Goal: Task Accomplishment & Management: Complete application form

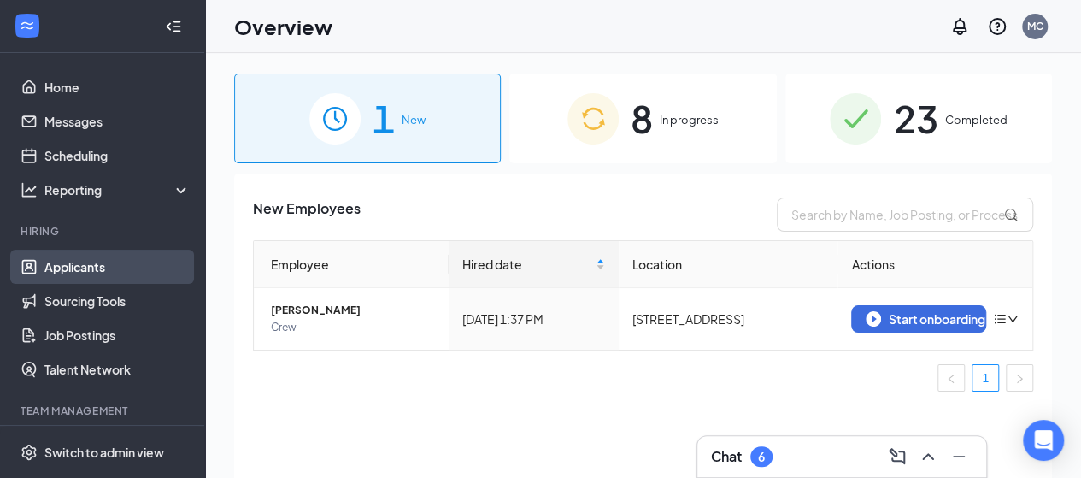
click at [95, 277] on link "Applicants" at bounding box center [117, 267] width 146 height 34
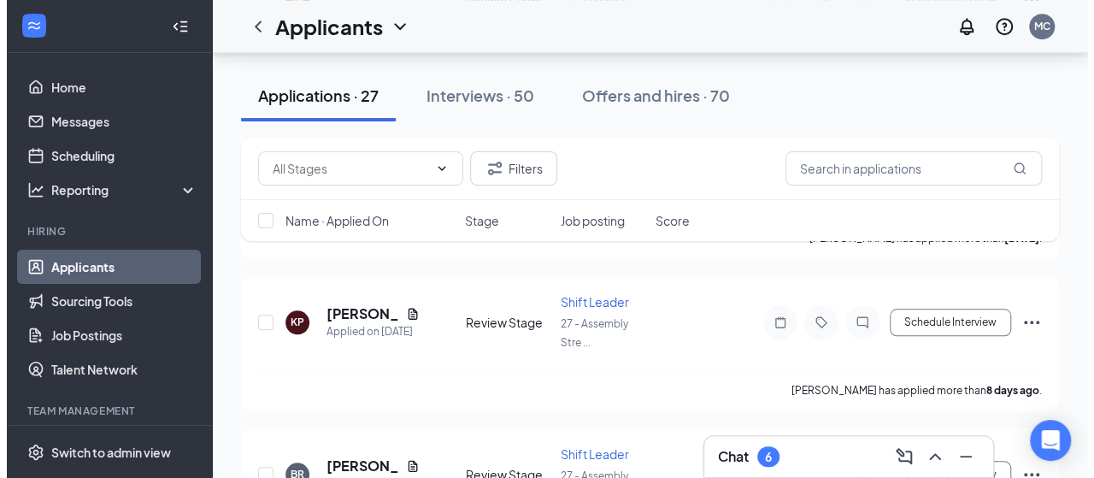
scroll to position [515, 0]
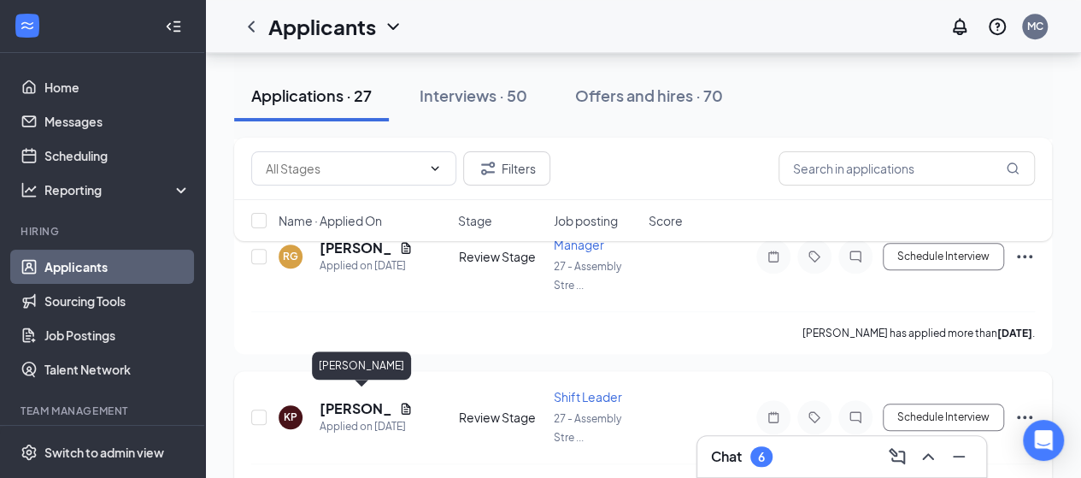
click at [365, 399] on h5 "[PERSON_NAME]" at bounding box center [356, 408] width 73 height 19
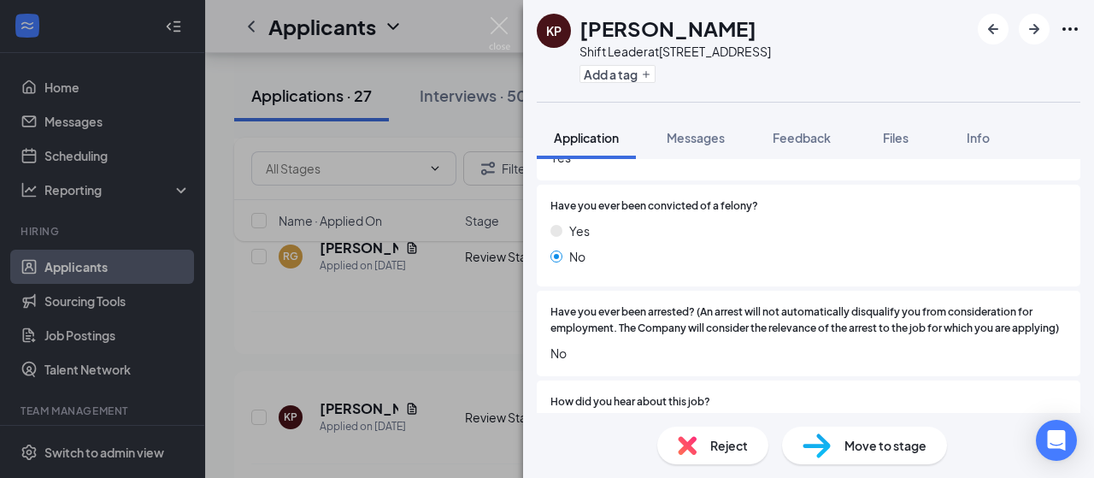
scroll to position [1570, 0]
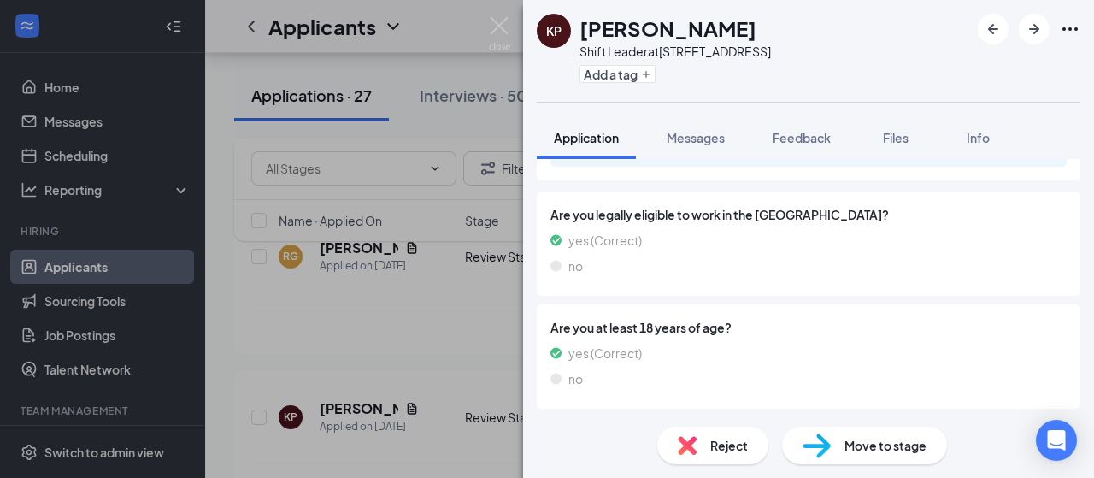
click at [829, 441] on img at bounding box center [816, 445] width 28 height 25
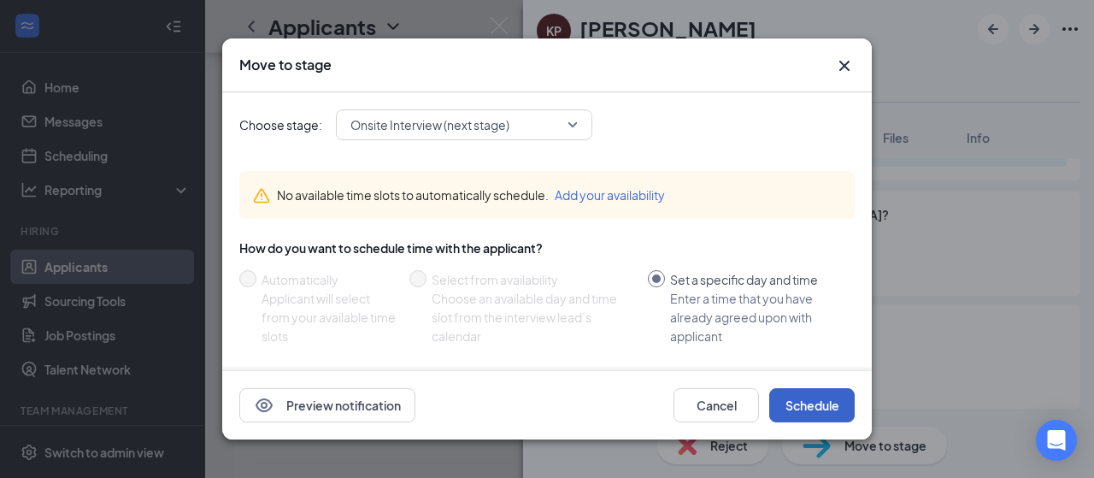
click at [803, 409] on button "Schedule" at bounding box center [811, 405] width 85 height 34
click at [803, 409] on button "button" at bounding box center [811, 405] width 85 height 34
click at [796, 406] on button "Schedule" at bounding box center [811, 405] width 85 height 34
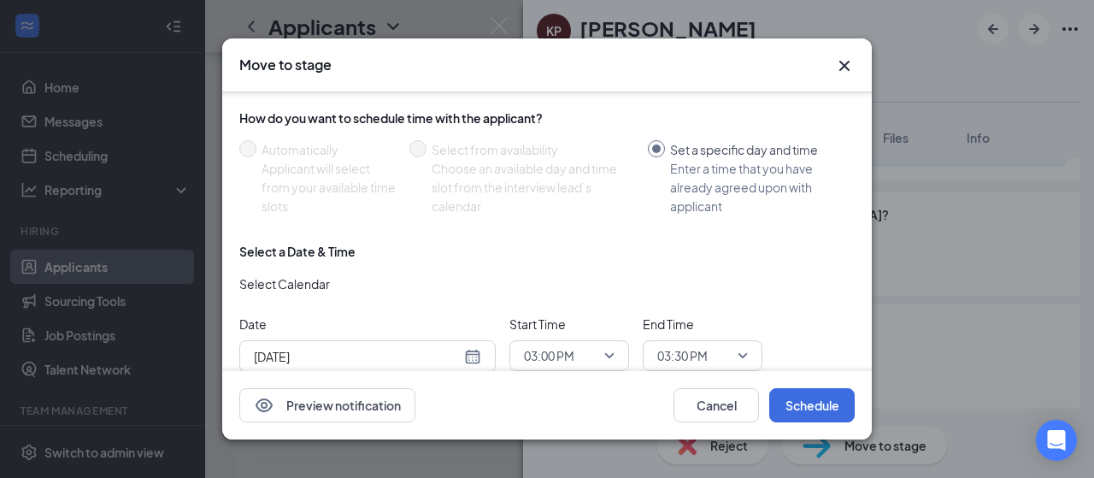
scroll to position [174, 0]
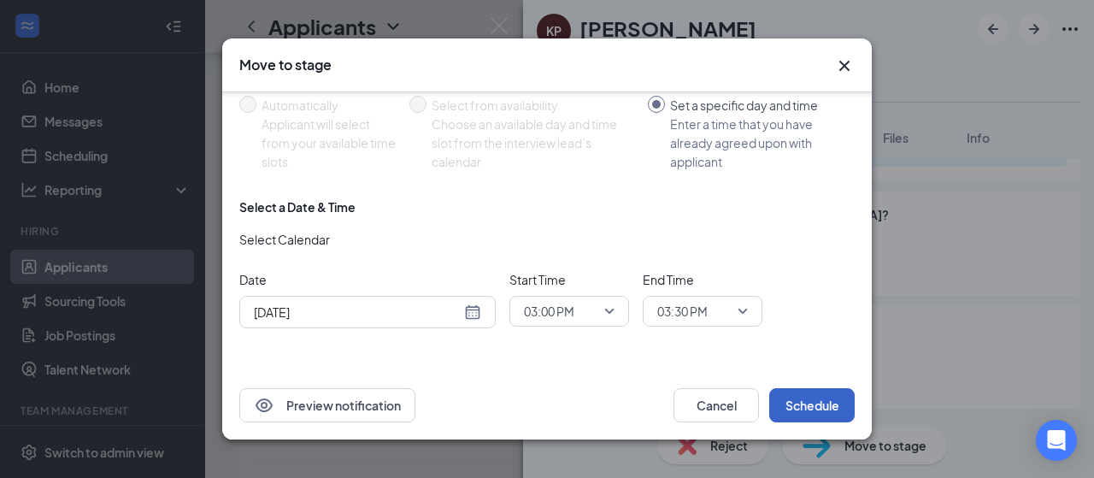
click at [808, 407] on button "Schedule" at bounding box center [811, 405] width 85 height 34
click at [843, 66] on icon "Cross" at bounding box center [844, 66] width 10 height 10
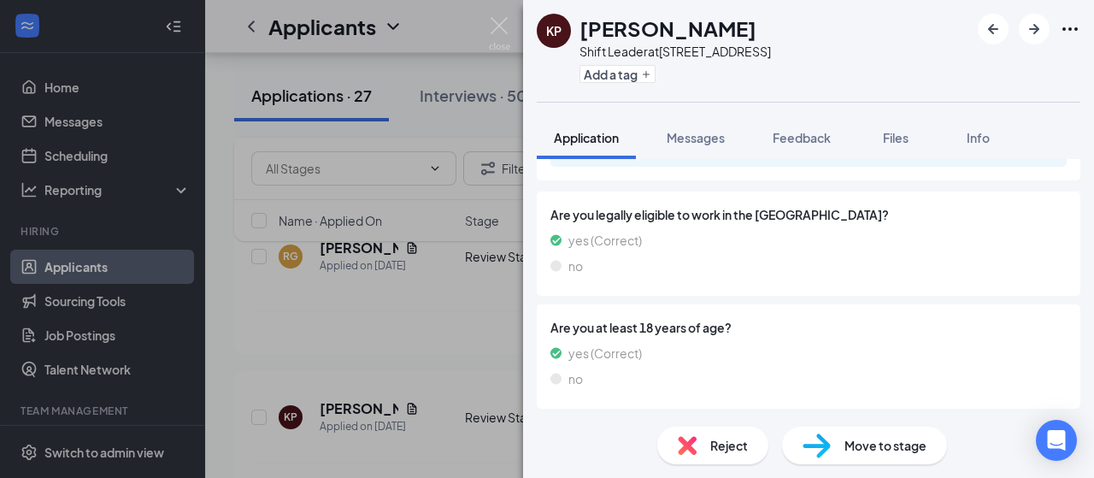
click at [864, 430] on div "Move to stage" at bounding box center [864, 445] width 165 height 38
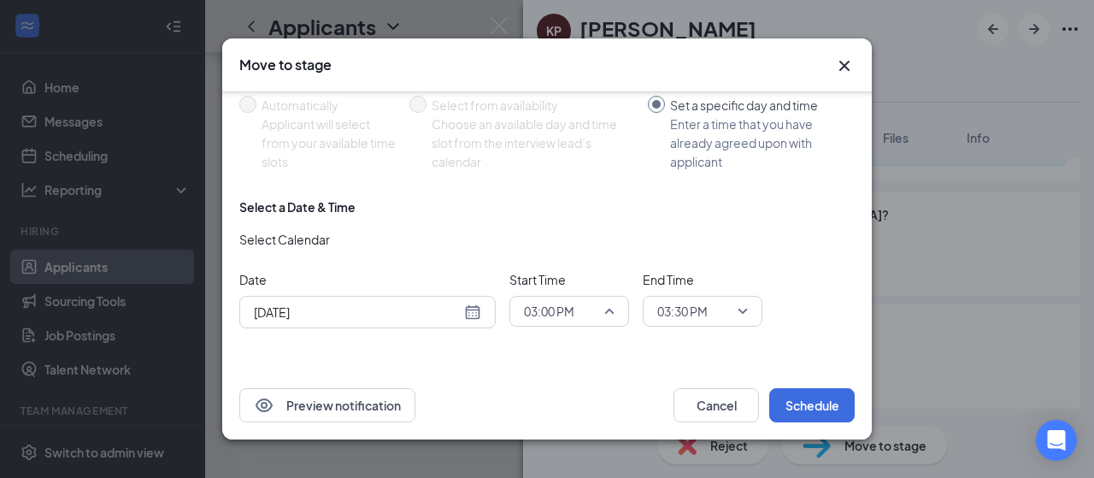
click at [614, 311] on span "03:00 PM" at bounding box center [569, 311] width 91 height 26
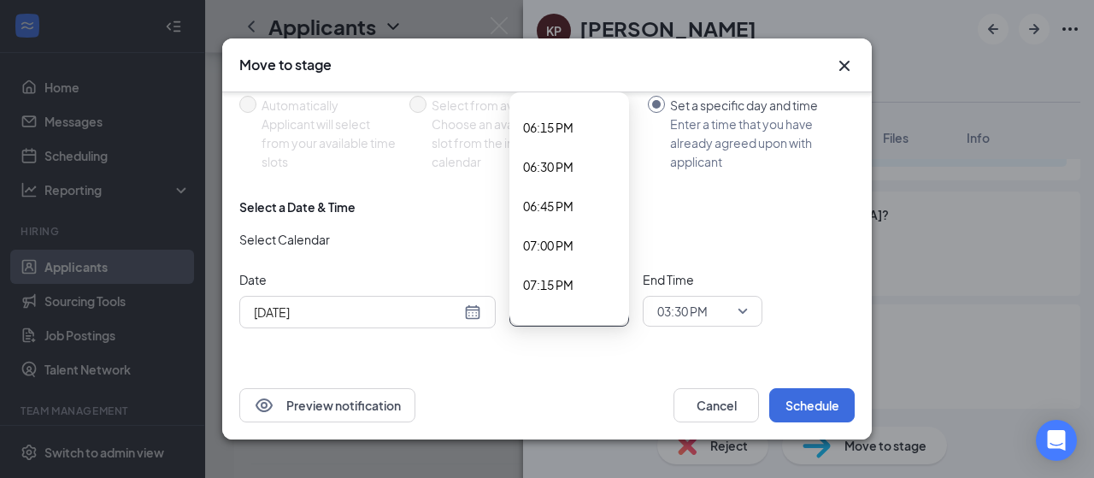
scroll to position [2909, 0]
click at [553, 167] on span "06:45 PM" at bounding box center [548, 159] width 50 height 19
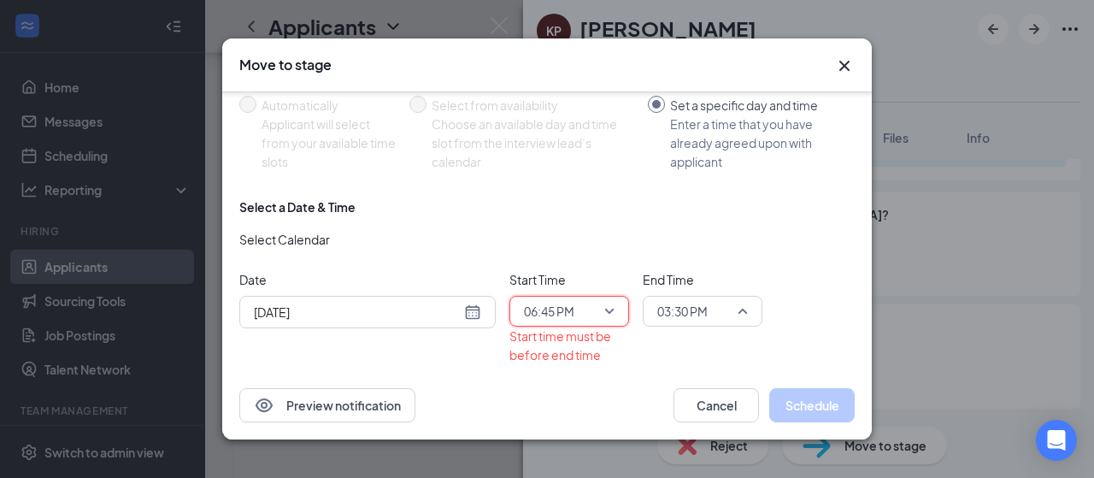
click at [749, 305] on div "03:30 PM" at bounding box center [703, 311] width 120 height 31
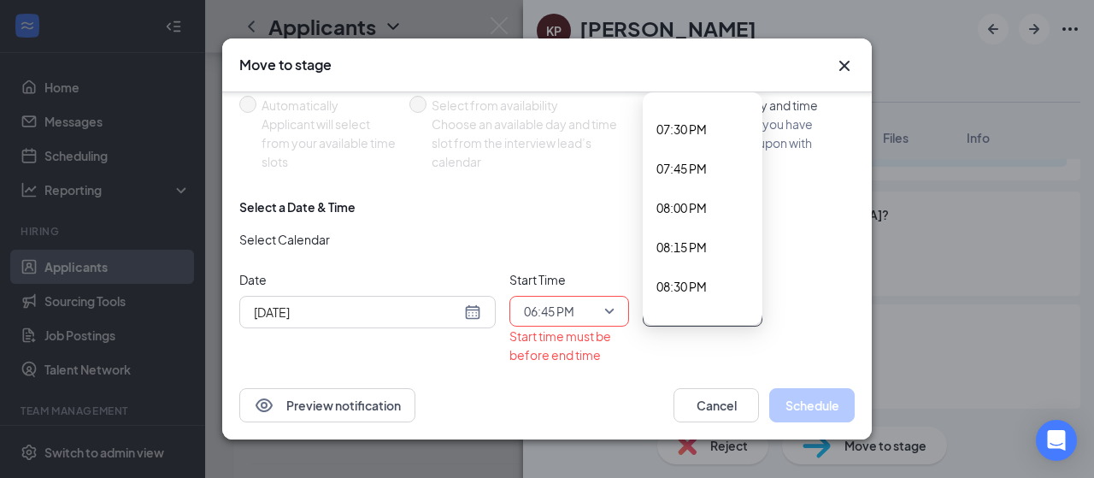
scroll to position [3093, 0]
click at [677, 135] on span "07:45 PM" at bounding box center [681, 132] width 50 height 19
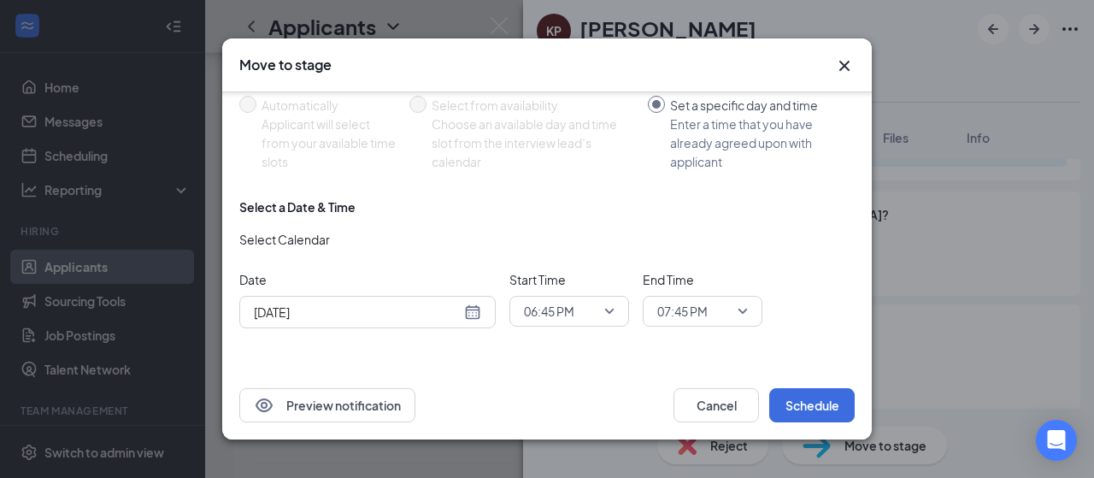
click at [796, 387] on div "Preview notification Cancel Schedule" at bounding box center [546, 405] width 649 height 68
click at [796, 408] on button "Schedule" at bounding box center [811, 405] width 85 height 34
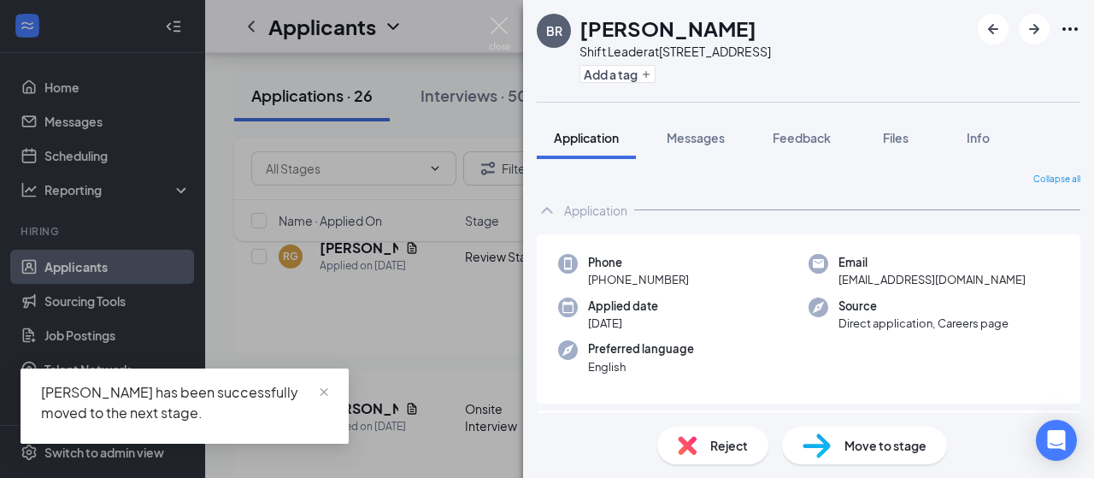
click at [877, 461] on div "Move to stage" at bounding box center [864, 445] width 165 height 38
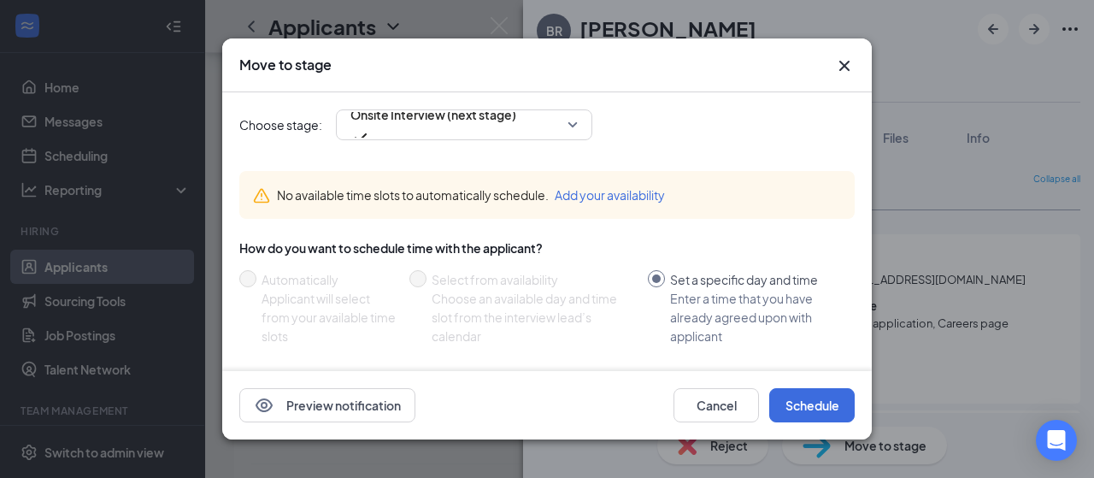
click at [848, 67] on icon "Cross" at bounding box center [844, 66] width 21 height 21
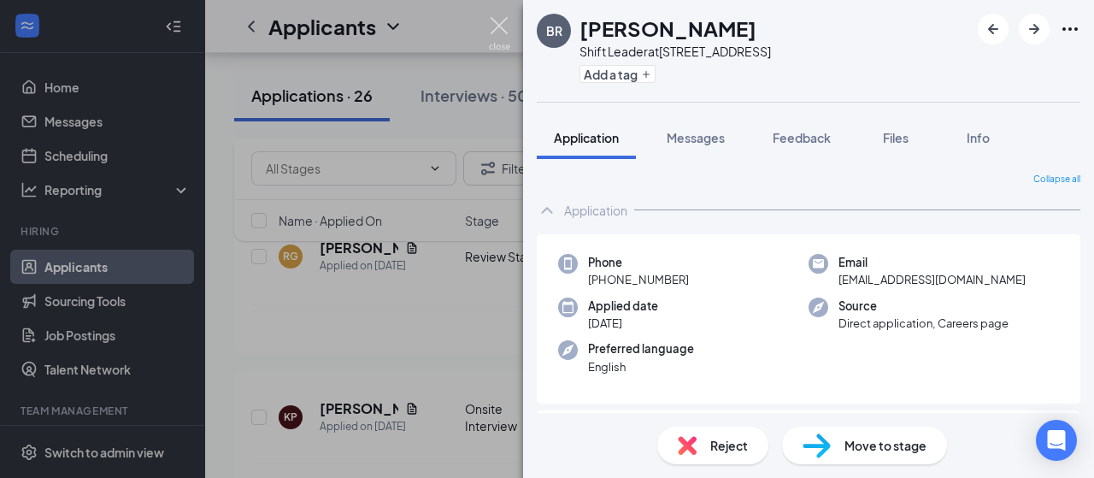
click at [494, 18] on img at bounding box center [499, 33] width 21 height 33
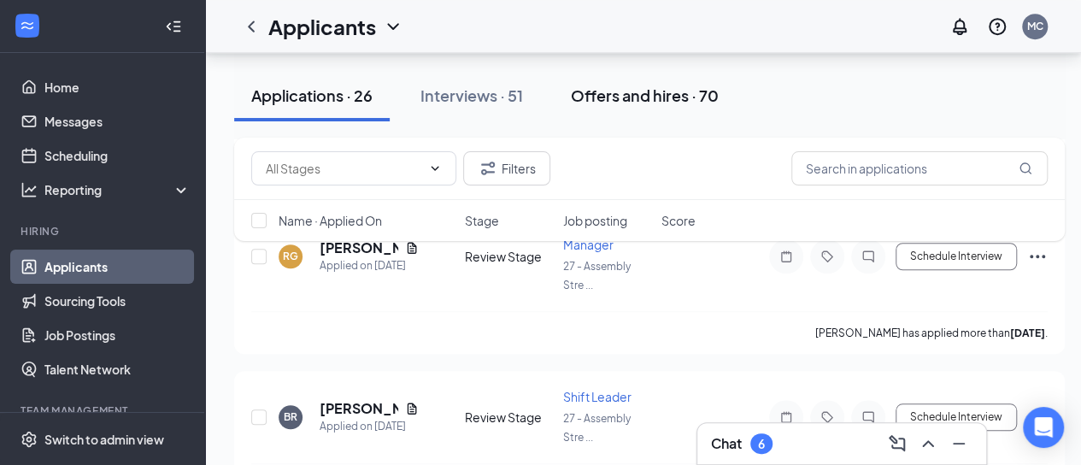
click at [661, 92] on div "Offers and hires · 70" at bounding box center [645, 95] width 148 height 21
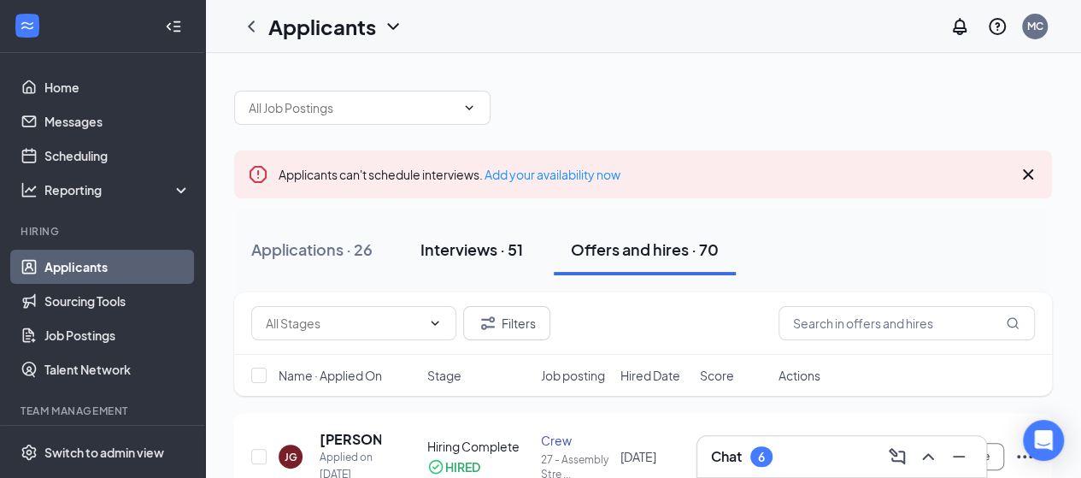
click at [448, 245] on div "Interviews · 51" at bounding box center [471, 248] width 103 height 21
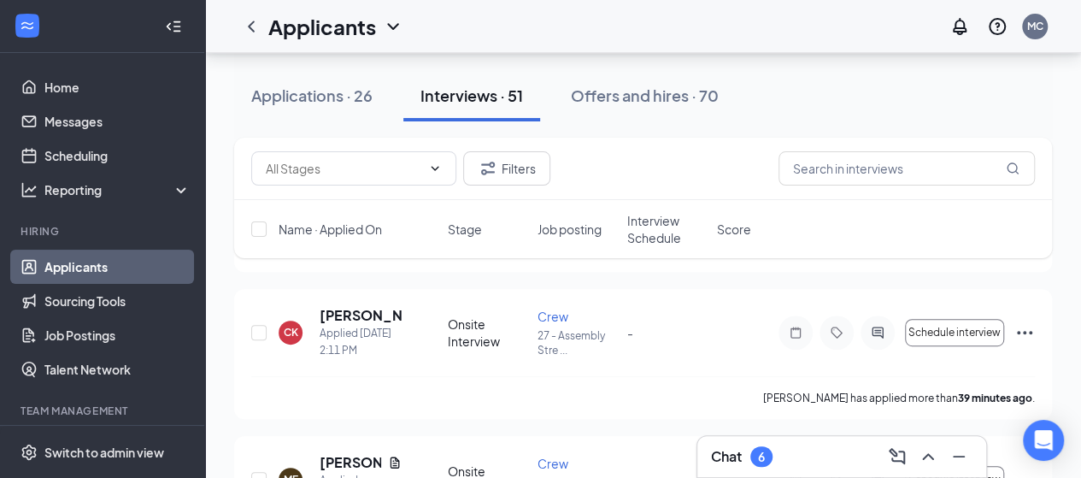
scroll to position [232, 0]
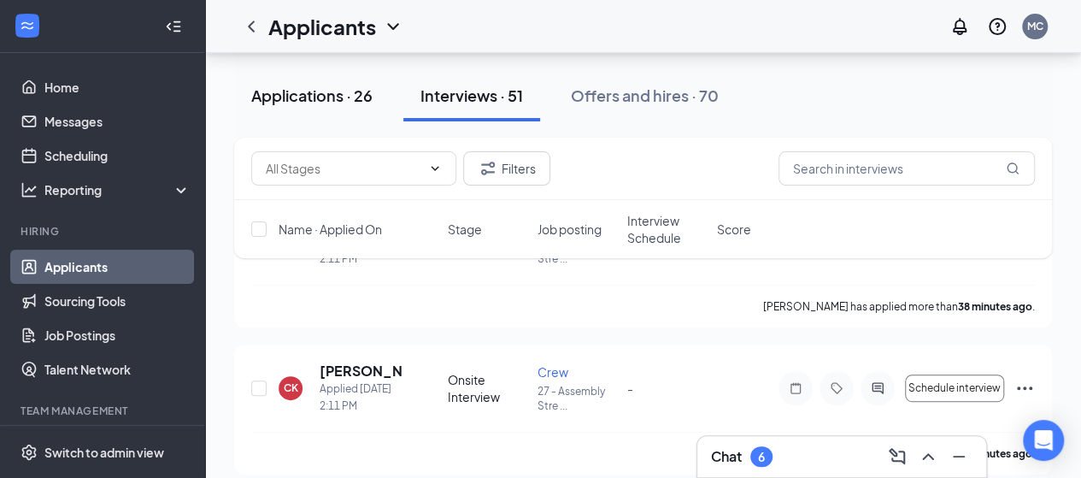
click at [335, 106] on button "Applications · 26" at bounding box center [312, 95] width 156 height 51
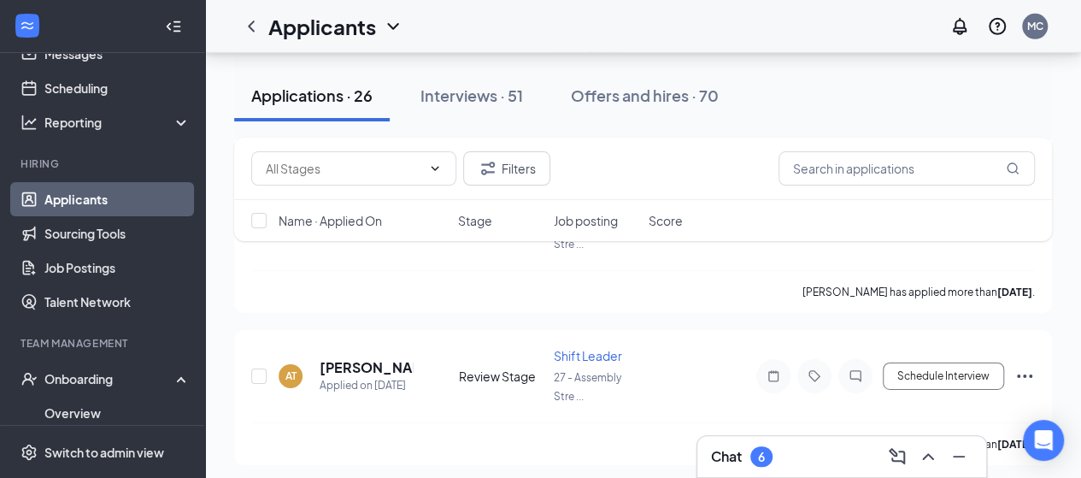
scroll to position [93, 0]
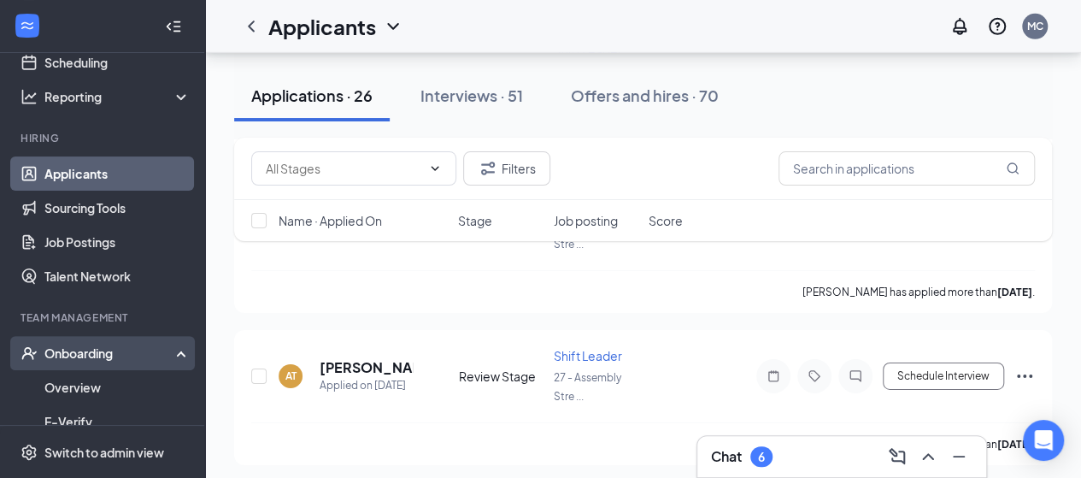
click at [110, 344] on div "Onboarding" at bounding box center [110, 352] width 132 height 17
click at [109, 352] on div "Onboarding" at bounding box center [110, 352] width 132 height 17
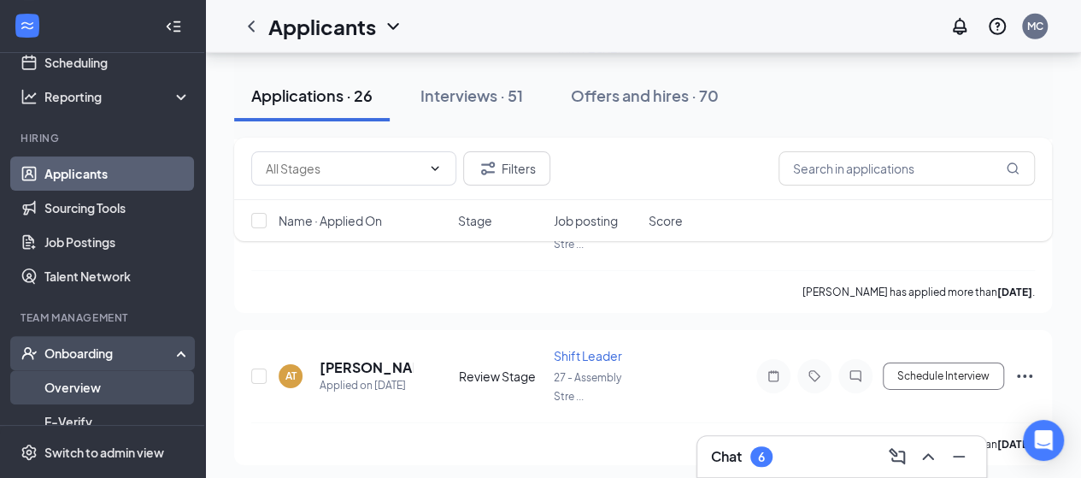
click at [97, 394] on link "Overview" at bounding box center [117, 387] width 146 height 34
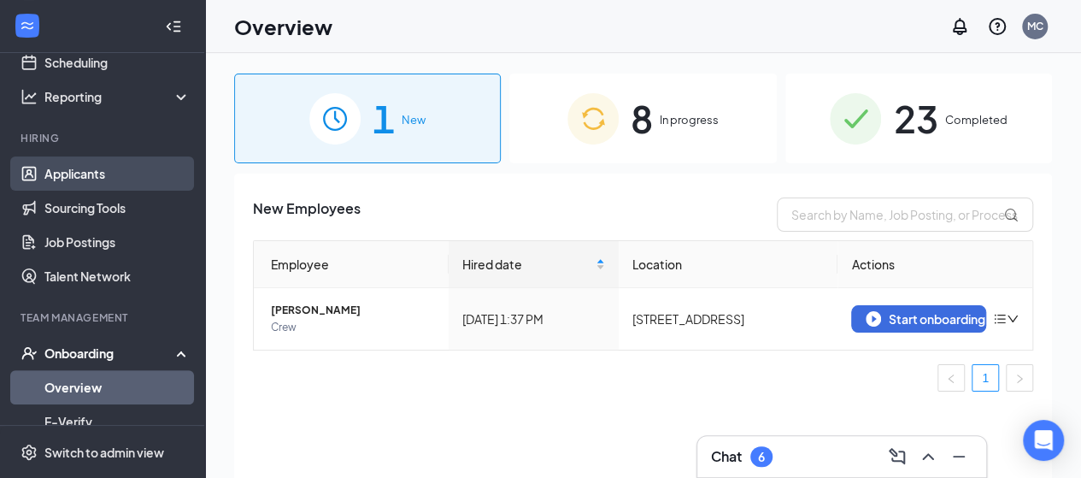
click at [70, 177] on link "Applicants" at bounding box center [117, 173] width 146 height 34
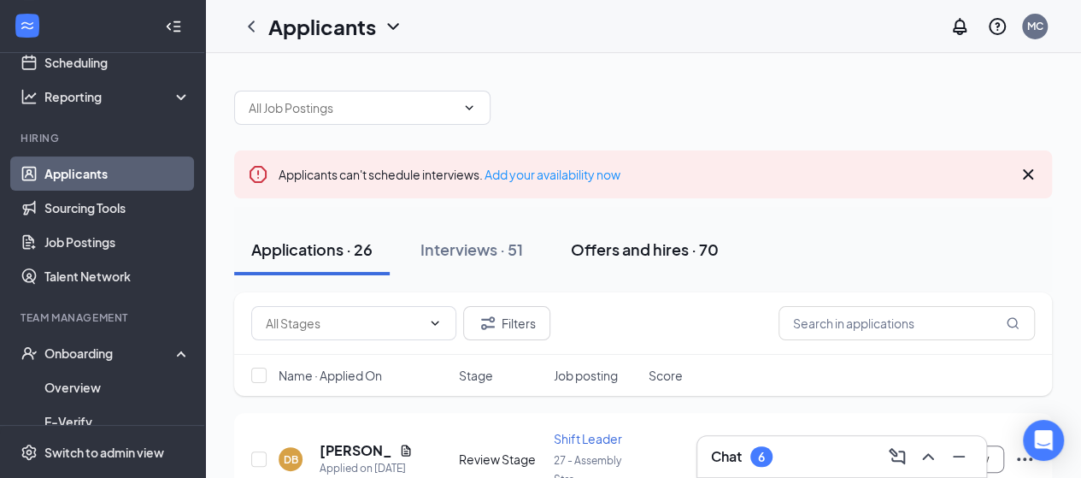
click at [651, 251] on div "Offers and hires · 70" at bounding box center [645, 248] width 148 height 21
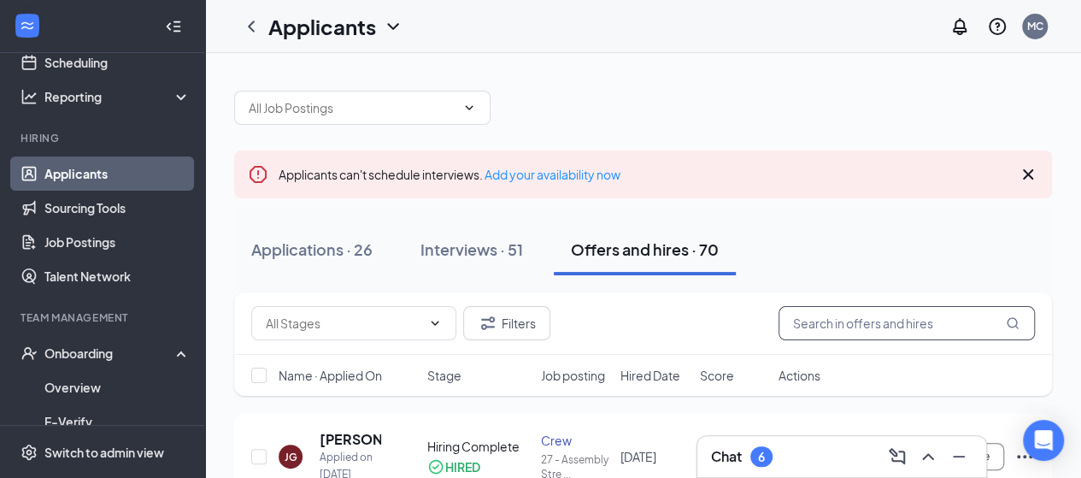
click at [954, 326] on input "text" at bounding box center [906, 323] width 256 height 34
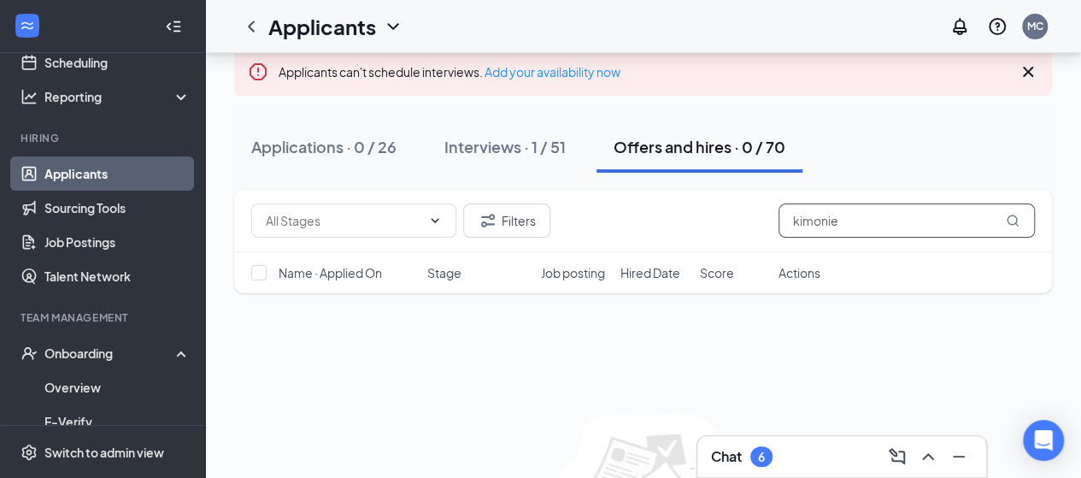
scroll to position [97, 0]
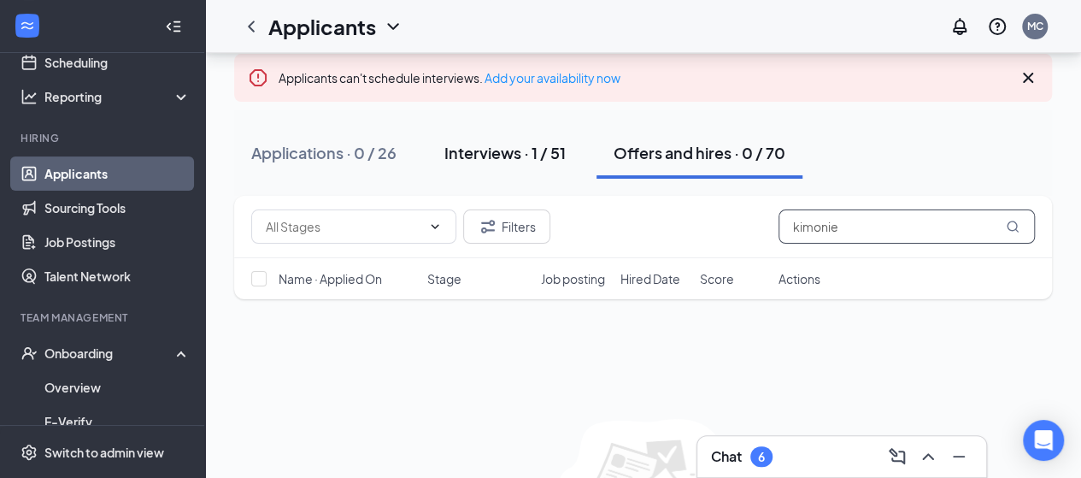
type input "kimonie"
click at [502, 160] on div "Interviews · 1 / 51" at bounding box center [504, 152] width 121 height 21
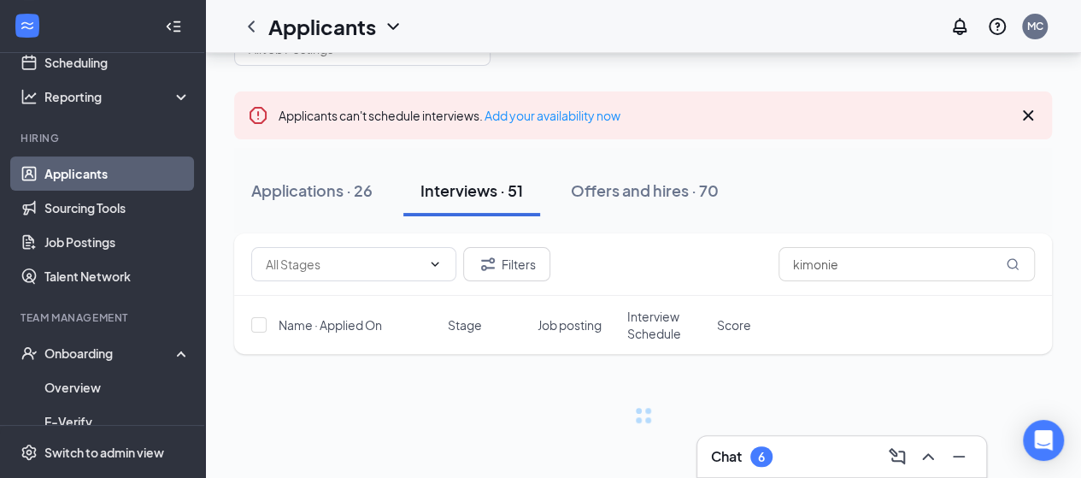
scroll to position [97, 0]
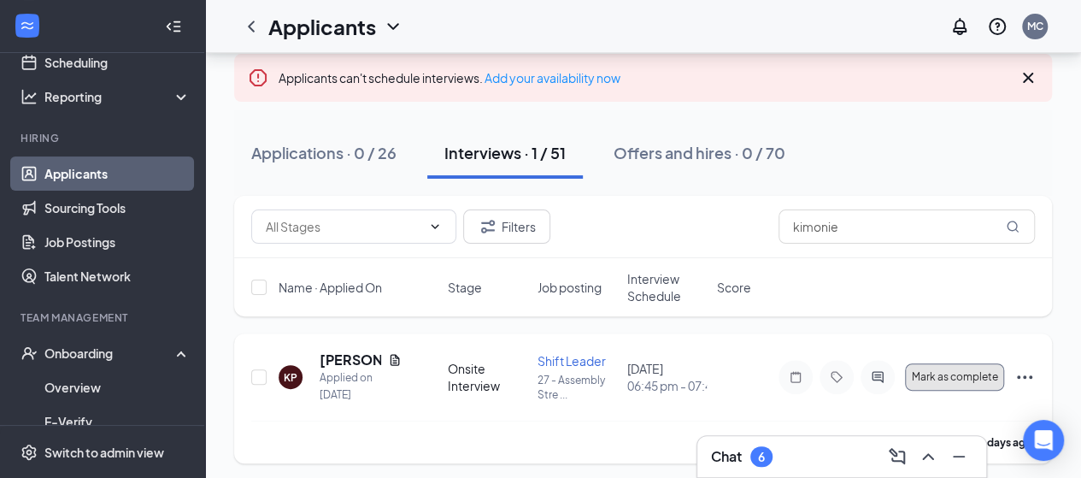
click at [948, 367] on button "Mark as complete" at bounding box center [954, 376] width 99 height 27
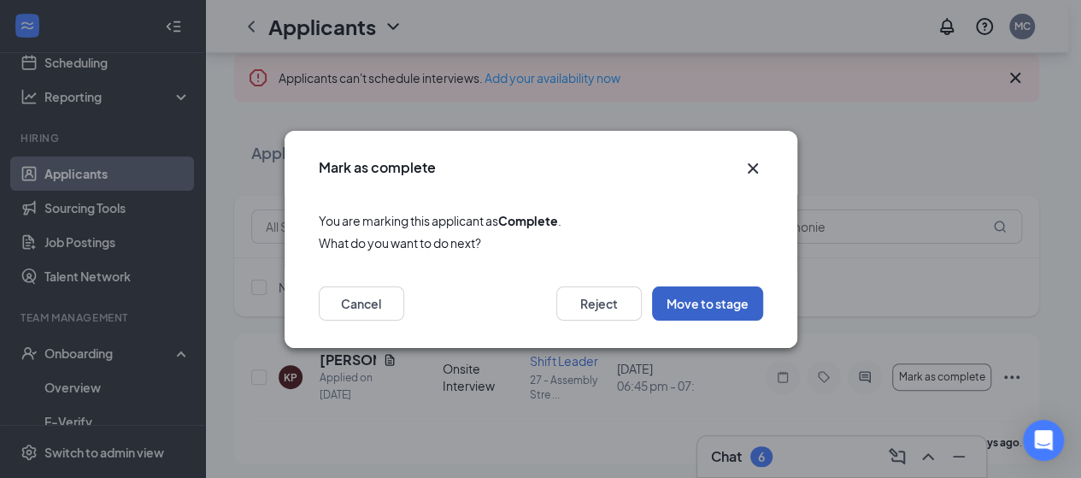
click at [699, 302] on button "Move to stage" at bounding box center [707, 303] width 111 height 34
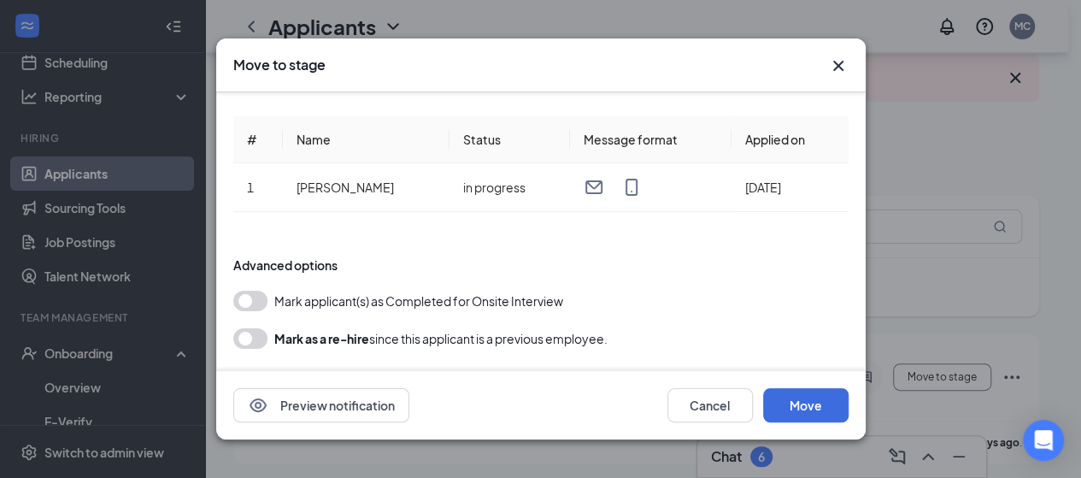
scroll to position [62, 0]
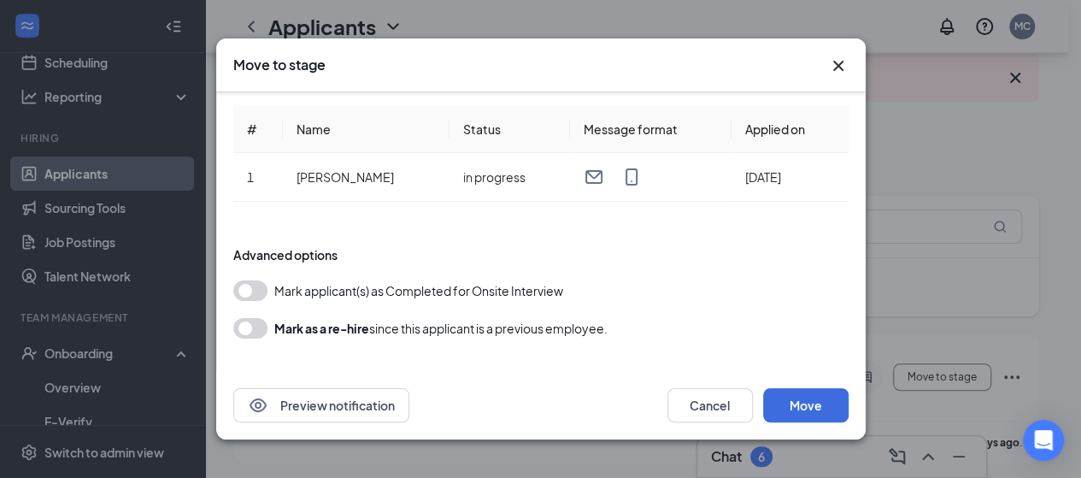
drag, startPoint x: 258, startPoint y: 283, endPoint x: 273, endPoint y: 356, distance: 75.1
click at [273, 356] on div "Choose stage: Hiring Complete (final stage) # Name Status Message format Applie…" at bounding box center [540, 202] width 615 height 342
click at [254, 282] on button "button" at bounding box center [250, 290] width 34 height 21
click at [805, 402] on button "Move" at bounding box center [805, 405] width 85 height 34
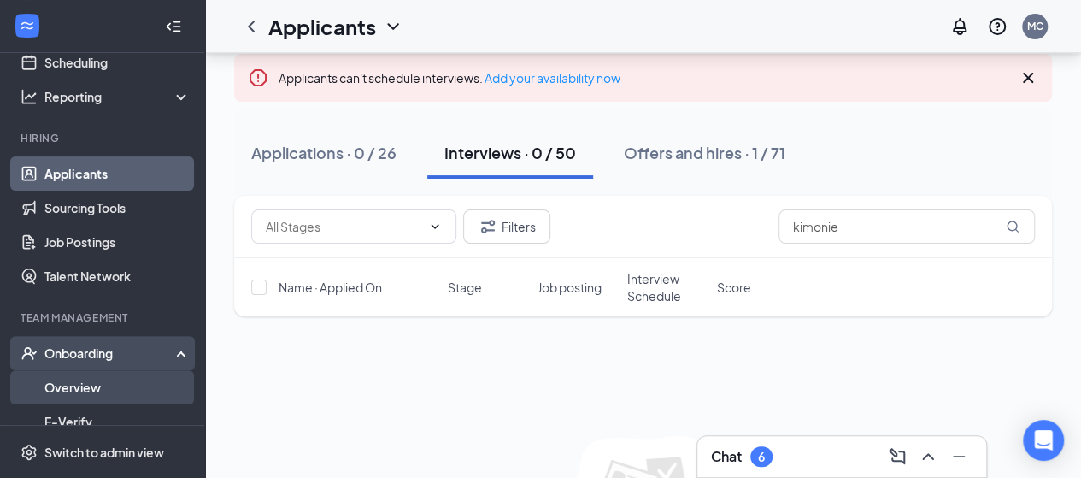
click at [98, 384] on link "Overview" at bounding box center [117, 387] width 146 height 34
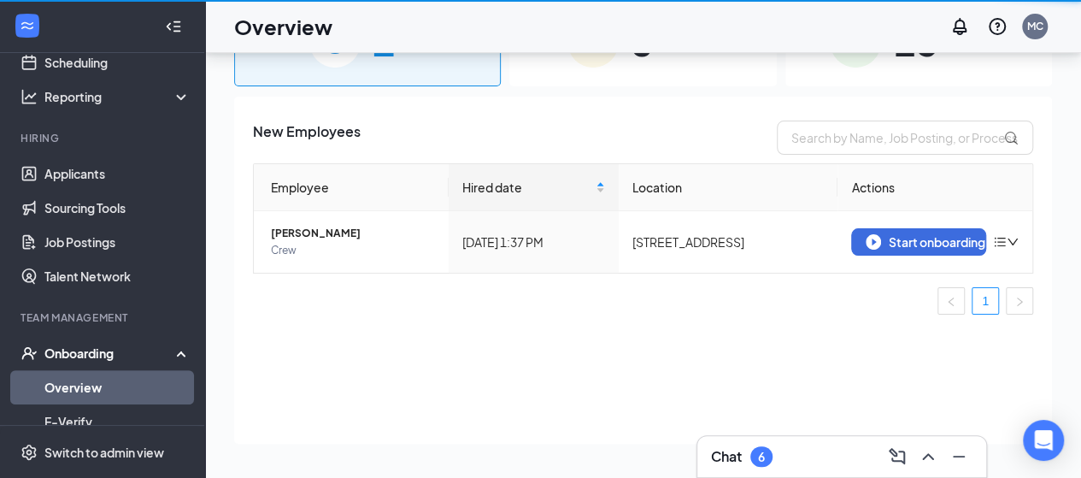
scroll to position [77, 0]
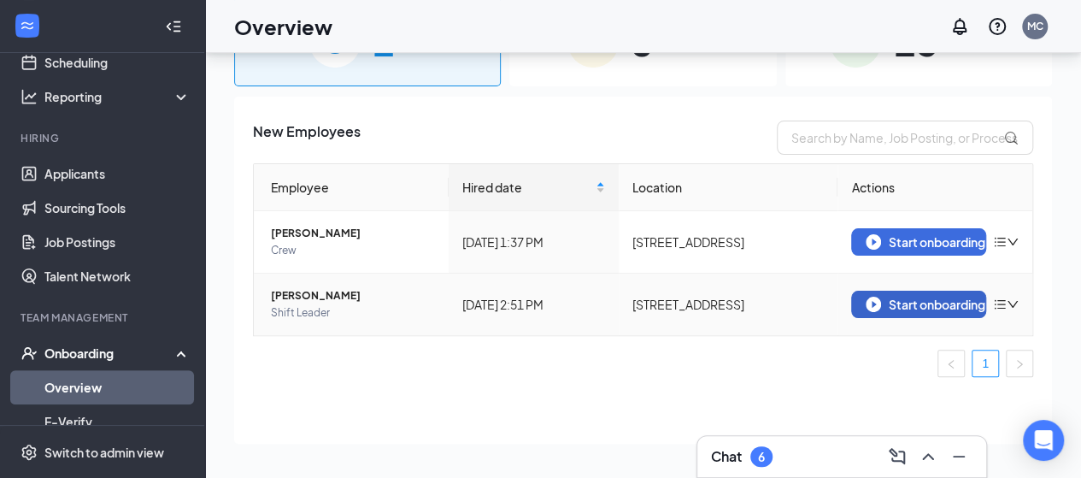
click at [885, 301] on div "Start onboarding" at bounding box center [919, 303] width 106 height 15
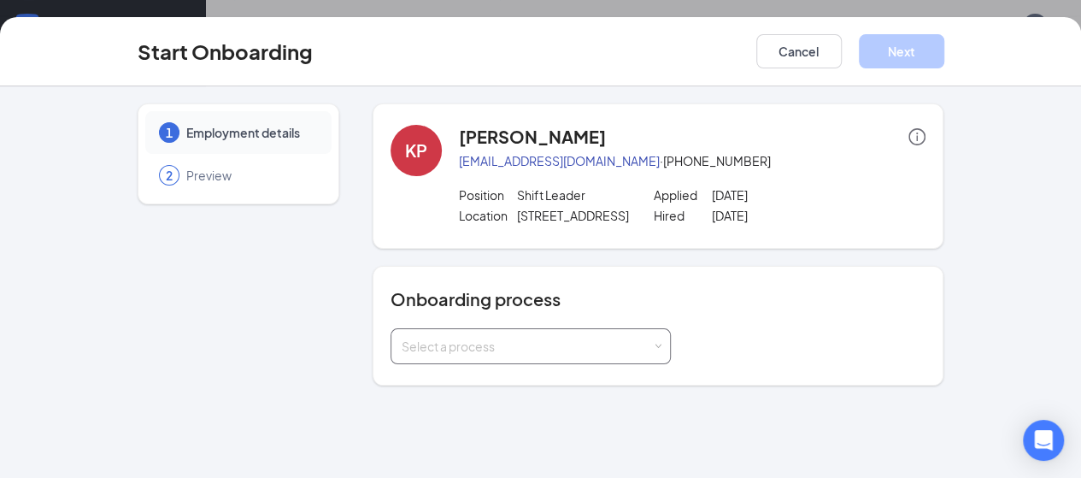
click at [654, 343] on span at bounding box center [658, 347] width 8 height 8
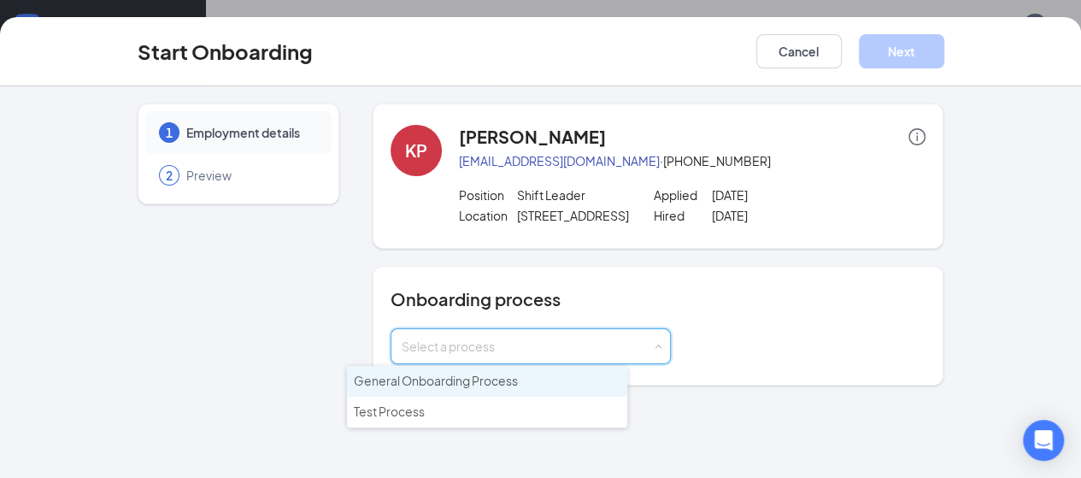
click at [555, 382] on li "General Onboarding Process" at bounding box center [487, 381] width 280 height 31
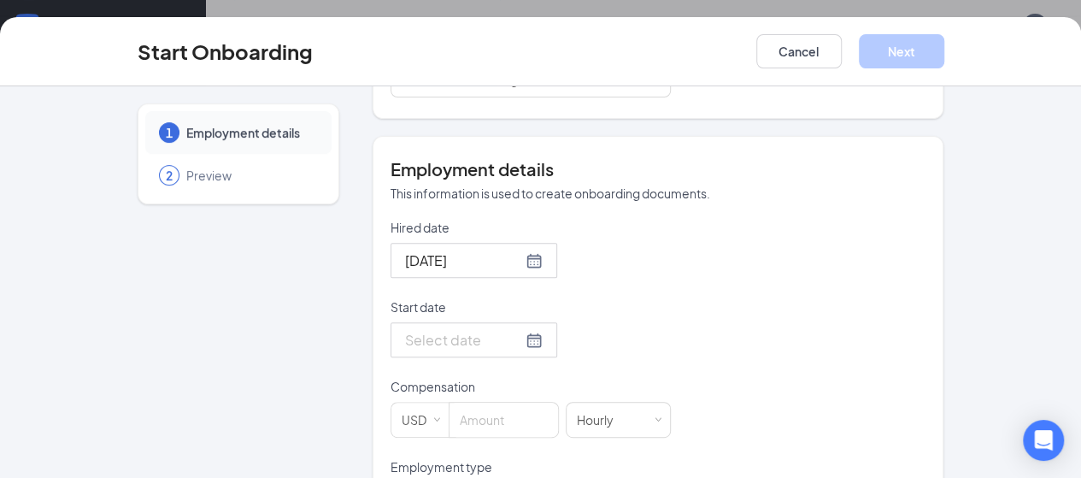
scroll to position [266, 0]
click at [470, 335] on div at bounding box center [474, 340] width 138 height 21
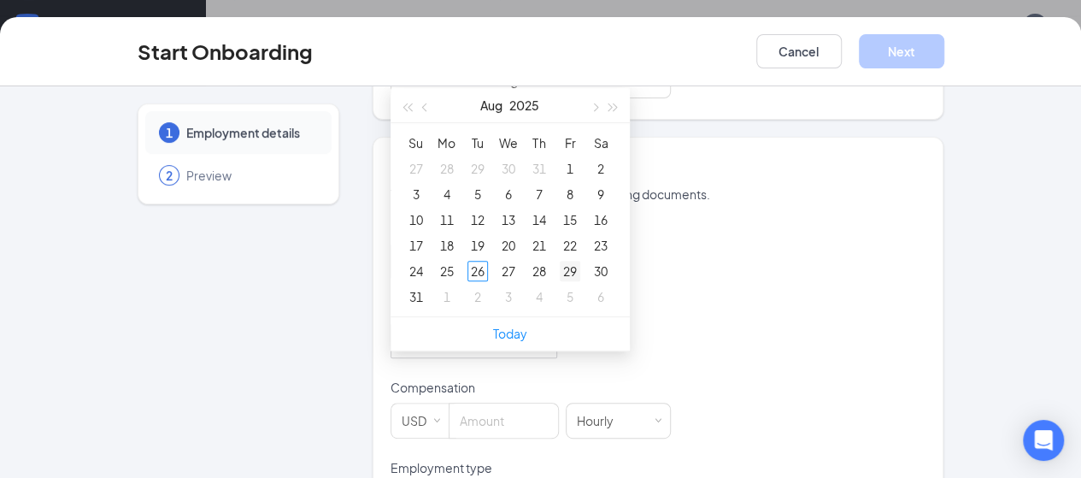
type input "[DATE]"
click at [560, 267] on div "29" at bounding box center [570, 271] width 21 height 21
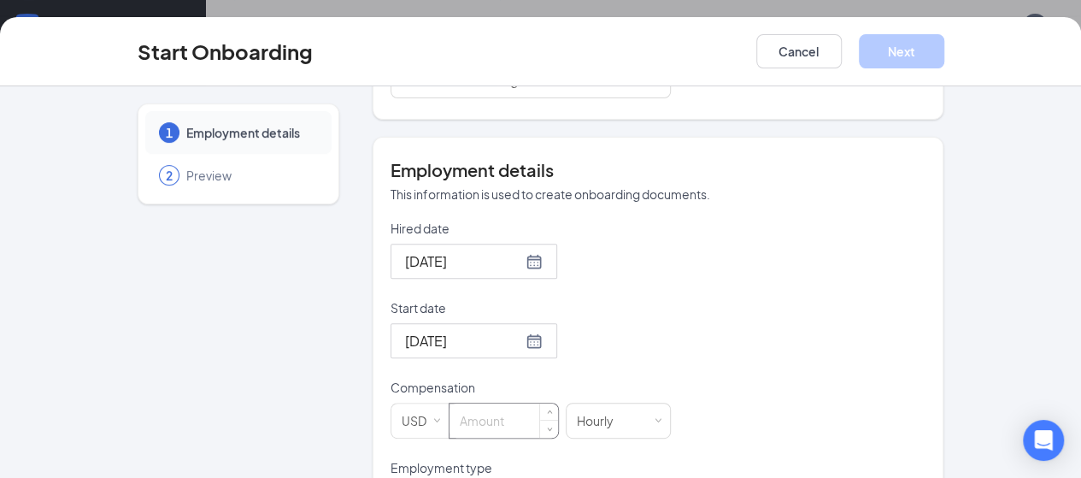
click at [474, 414] on input at bounding box center [503, 420] width 109 height 34
type input "11.5"
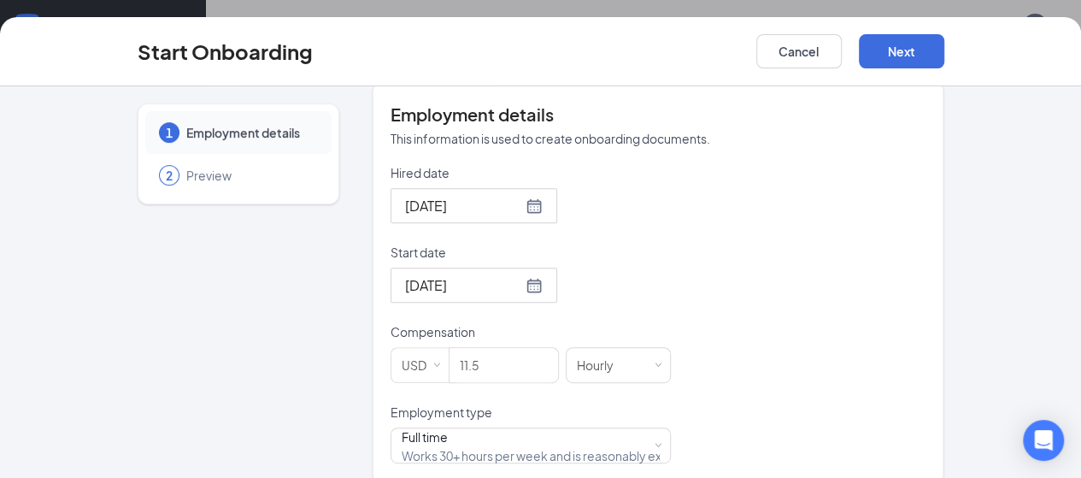
scroll to position [342, 0]
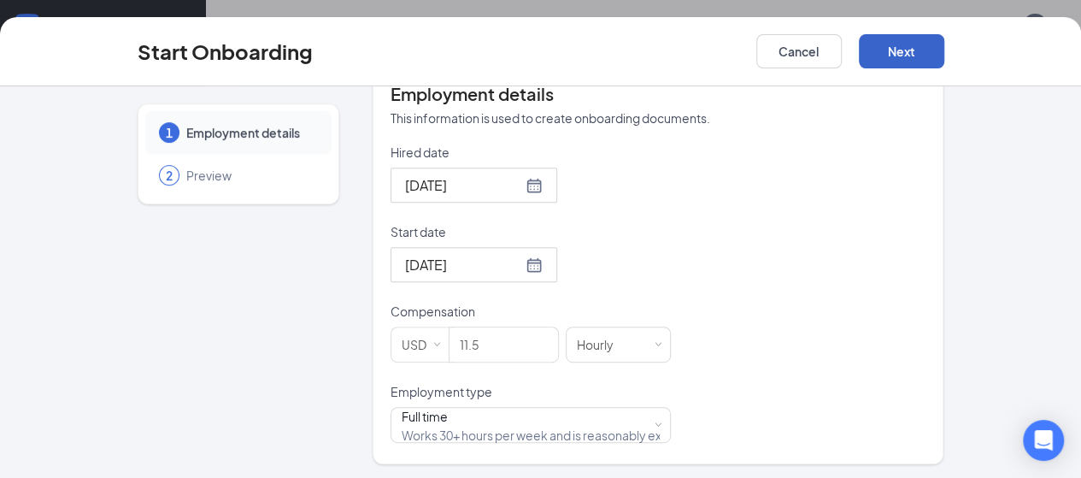
click at [944, 44] on button "Next" at bounding box center [901, 51] width 85 height 34
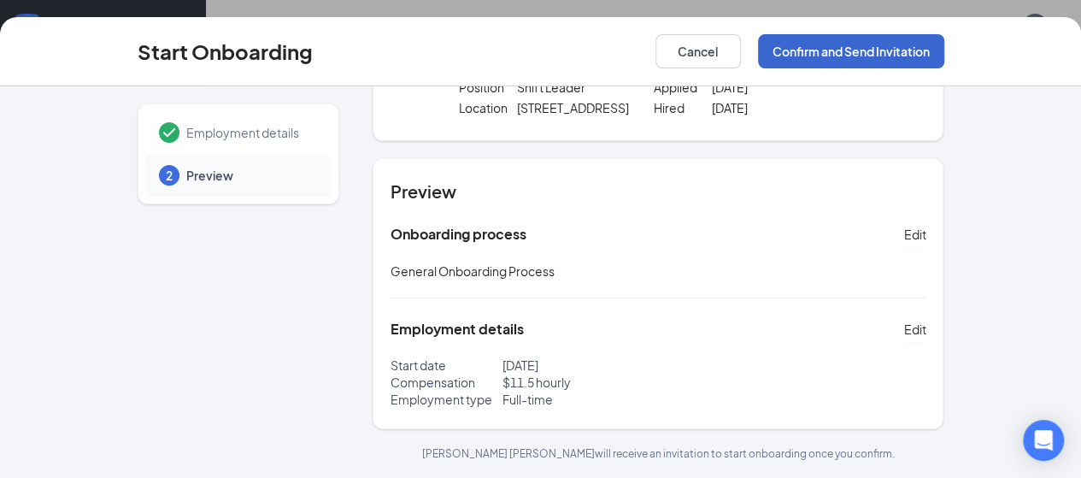
scroll to position [106, 0]
click at [944, 46] on button "Confirm and Send Invitation" at bounding box center [851, 51] width 186 height 34
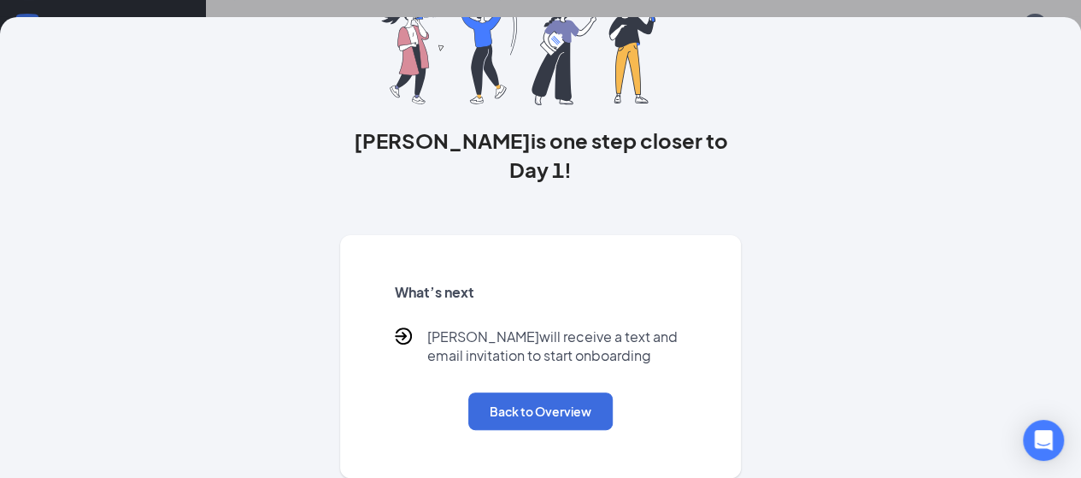
scroll to position [0, 0]
